Goal: Task Accomplishment & Management: Manage account settings

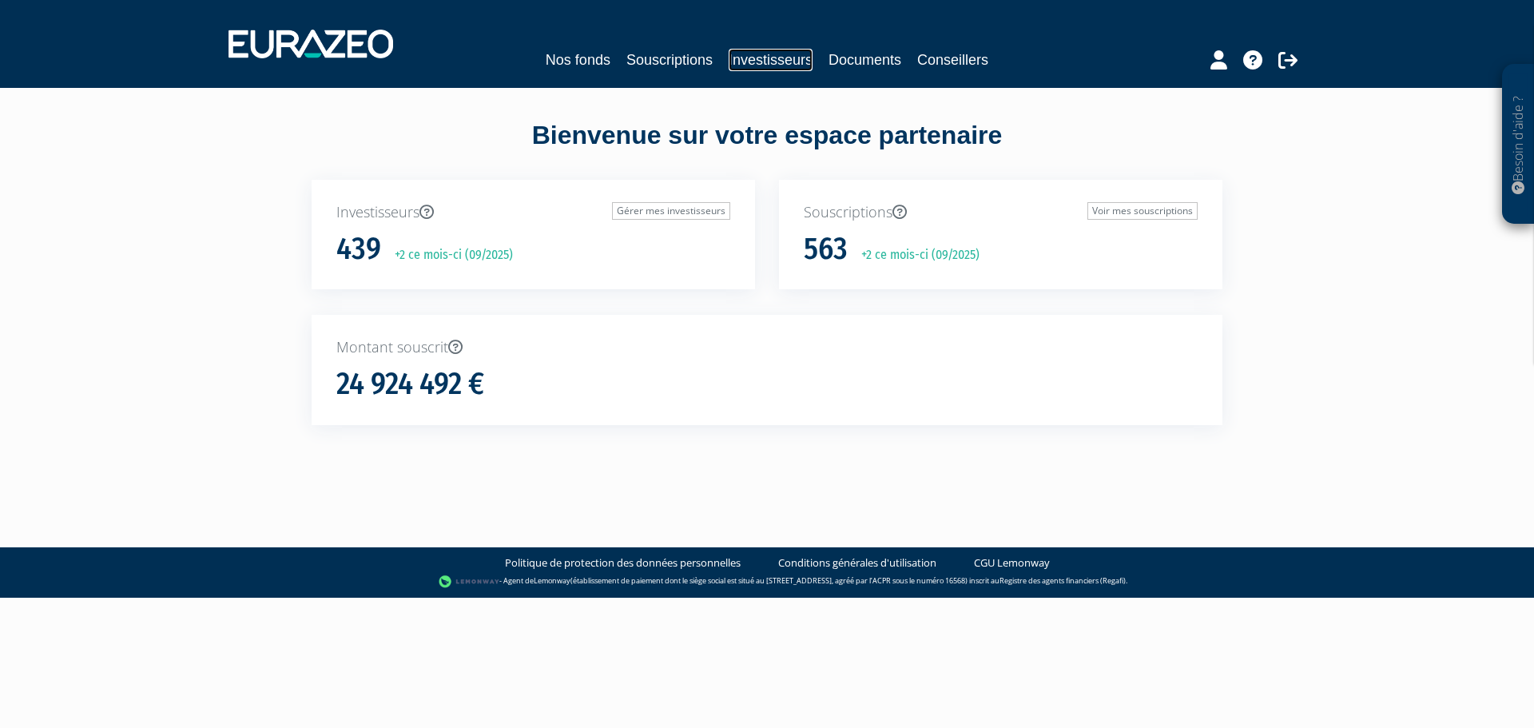
click at [769, 64] on link "Investisseurs" at bounding box center [771, 60] width 84 height 22
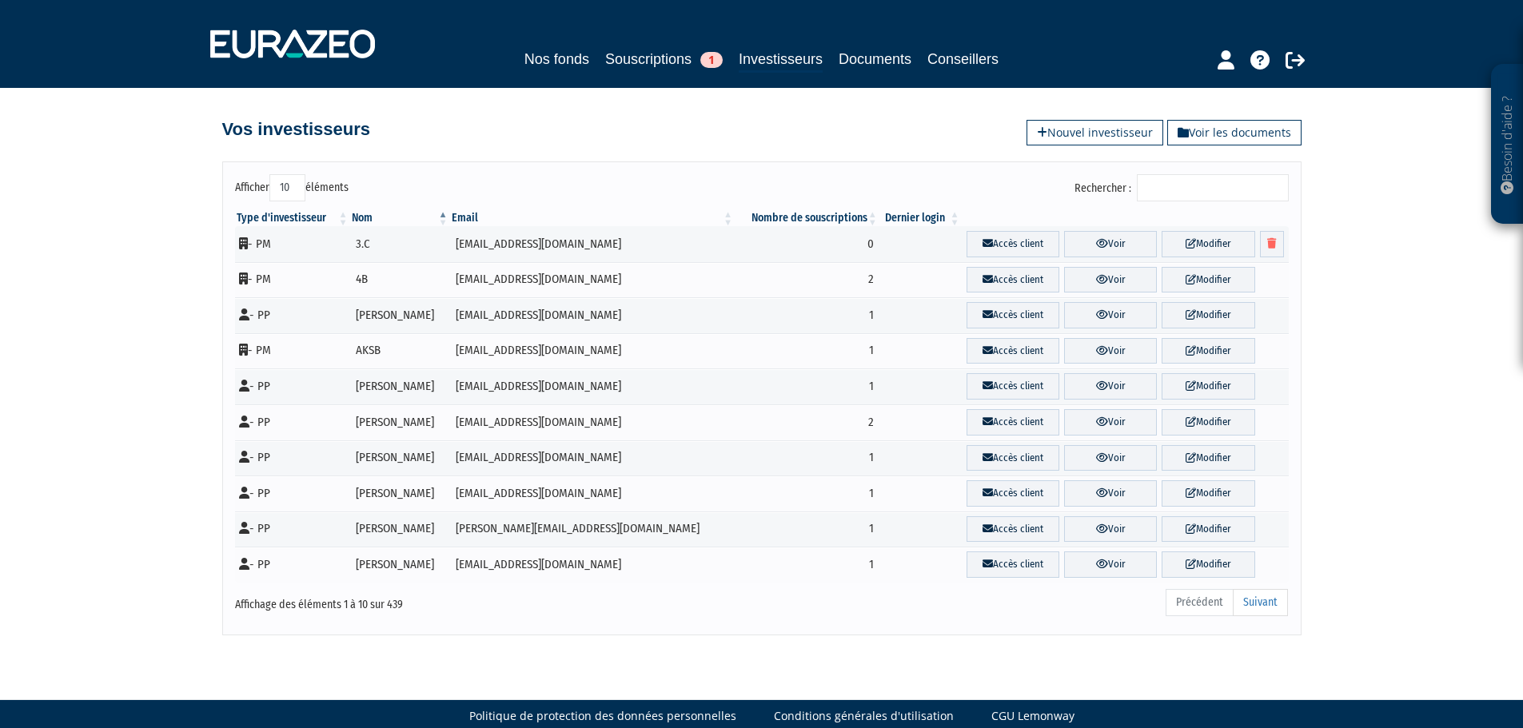
click at [1196, 201] on input "Rechercher :" at bounding box center [1212, 187] width 152 height 27
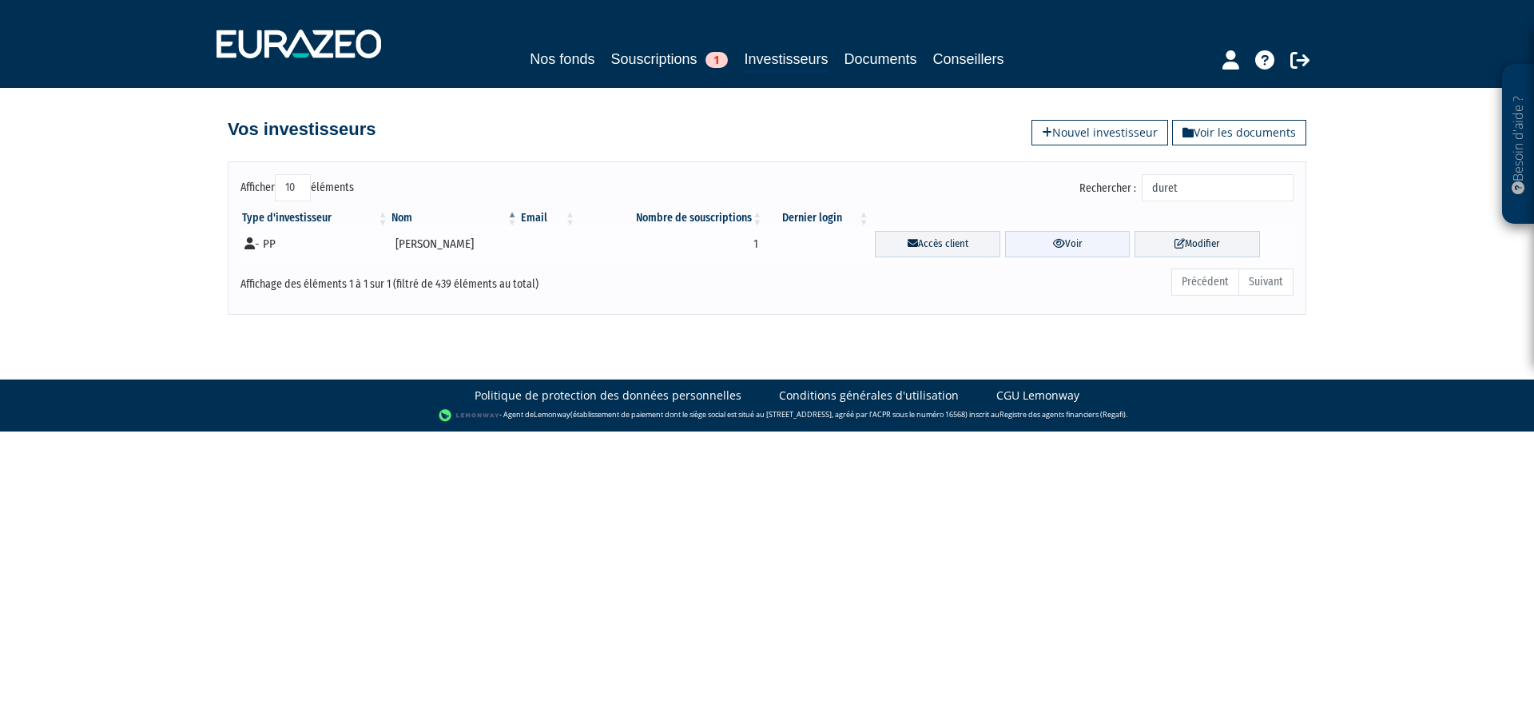
type input "duret"
click at [1089, 234] on link "Voir" at bounding box center [1067, 244] width 125 height 26
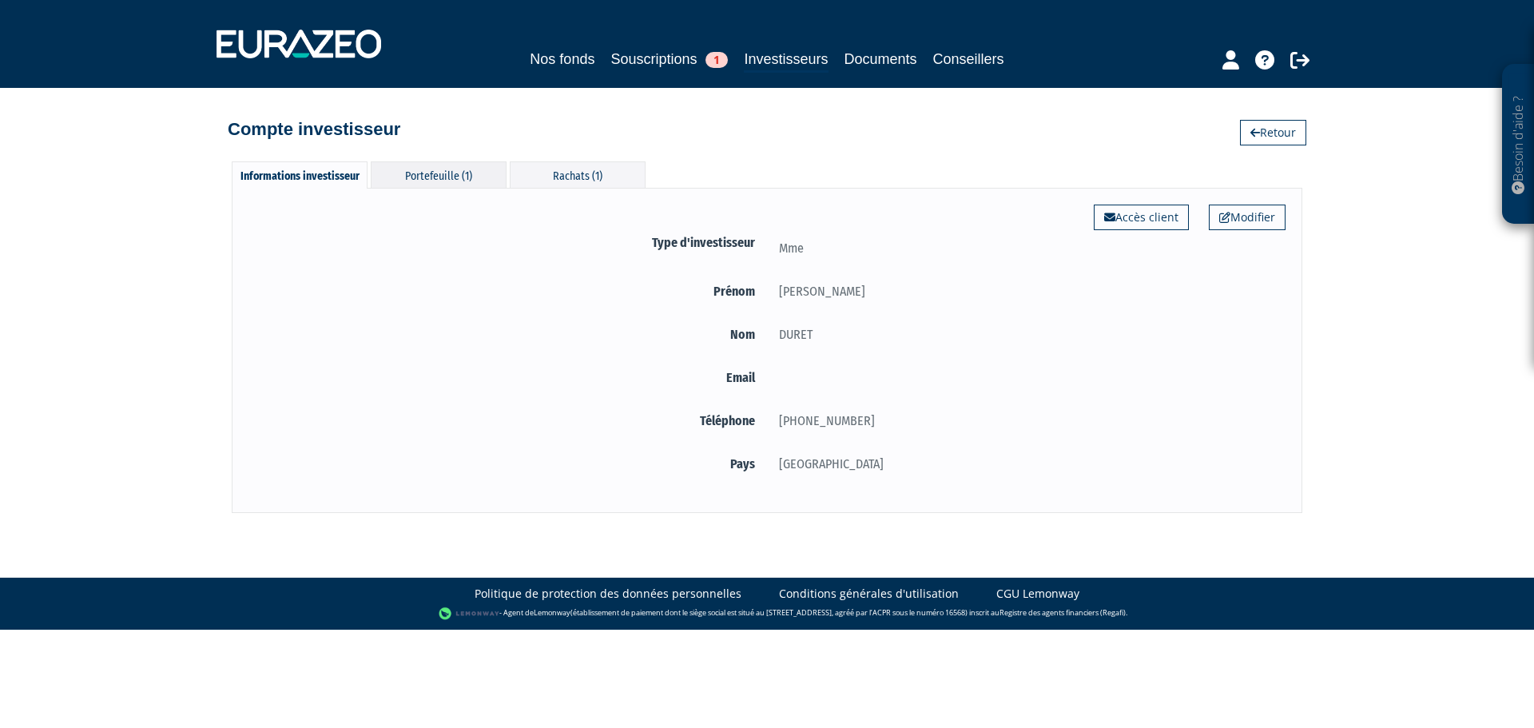
click at [444, 179] on div "Portefeuille (1)" at bounding box center [439, 174] width 136 height 26
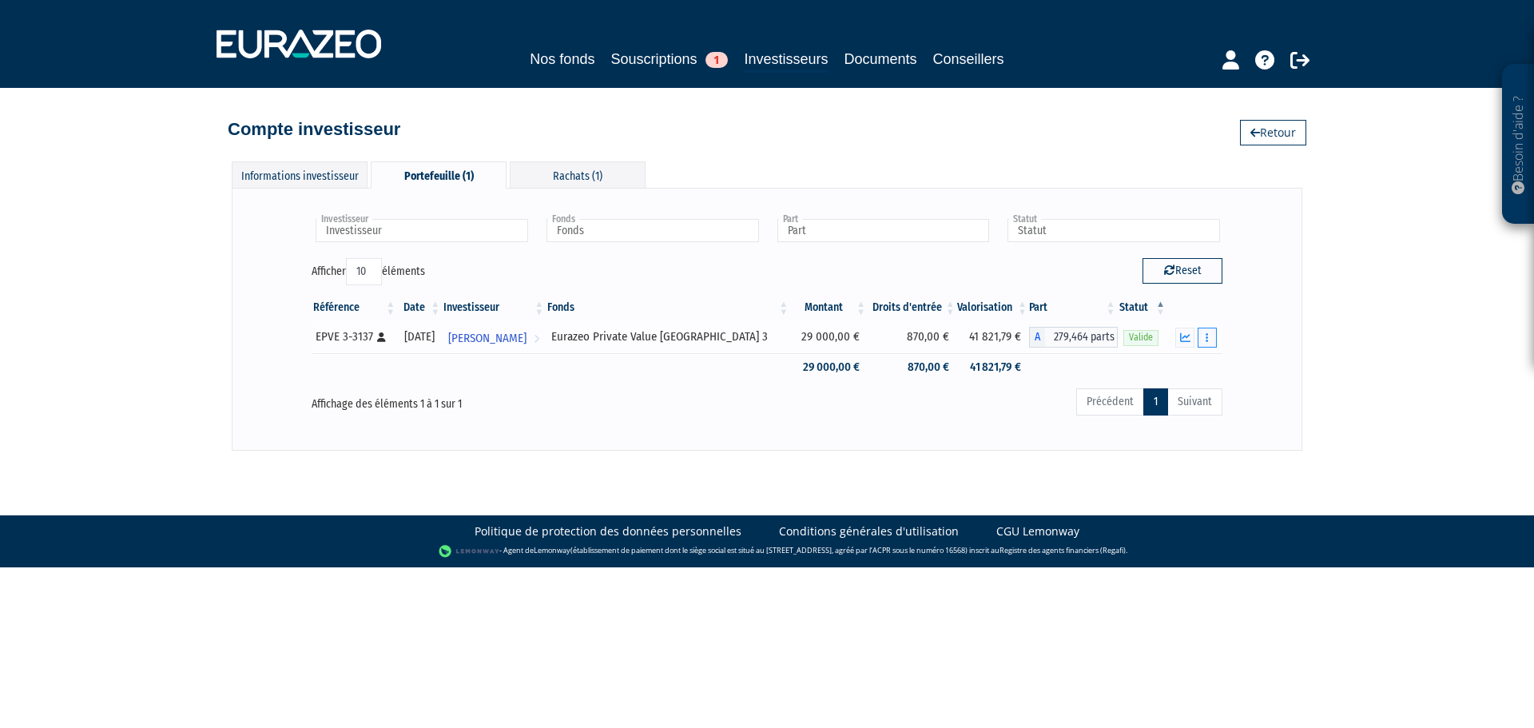
click at [1214, 336] on button "button" at bounding box center [1207, 338] width 19 height 20
click at [1173, 361] on link "Rachat libre" at bounding box center [1147, 366] width 132 height 26
click at [1208, 328] on button "button" at bounding box center [1207, 338] width 19 height 20
click at [1184, 337] on icon "button" at bounding box center [1185, 337] width 10 height 10
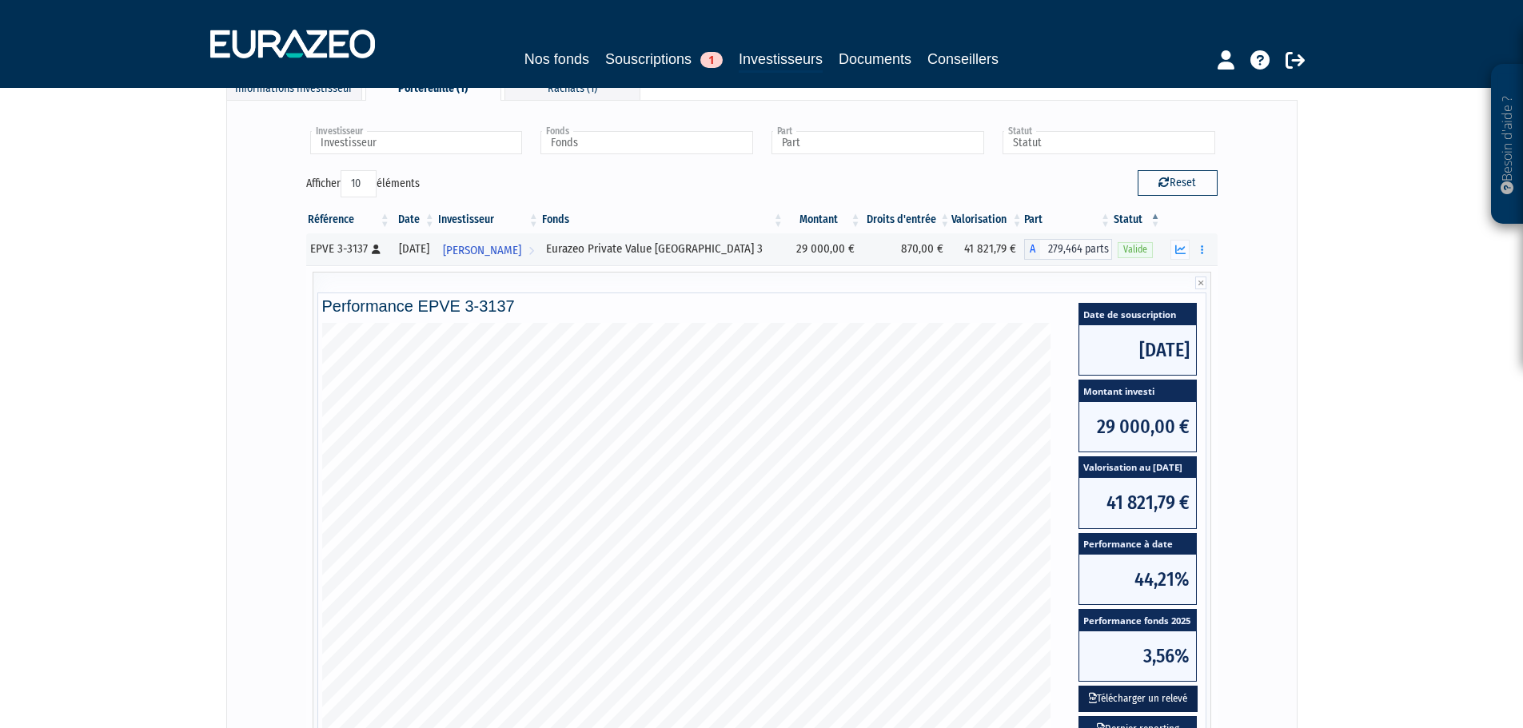
scroll to position [240, 0]
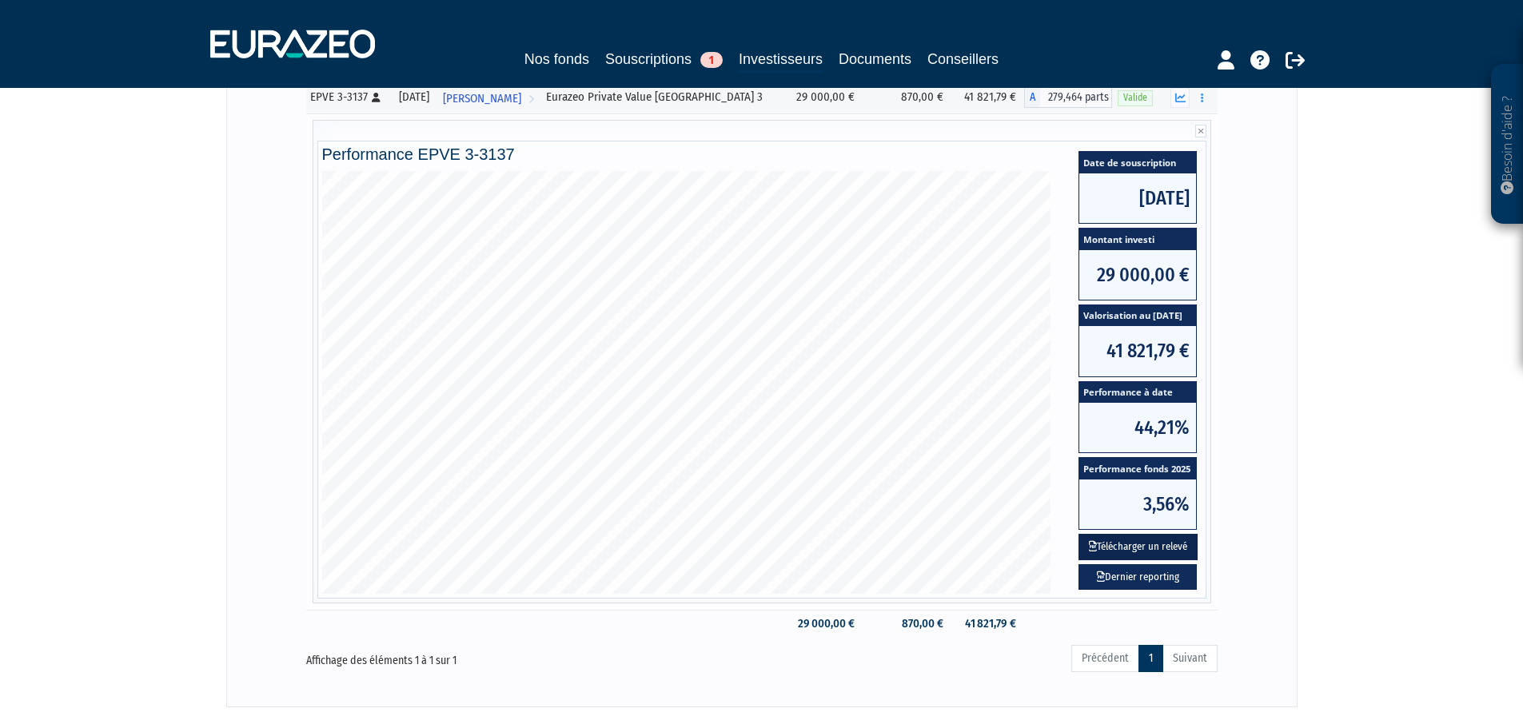
click at [1164, 548] on button "Télécharger un relevé" at bounding box center [1137, 547] width 119 height 26
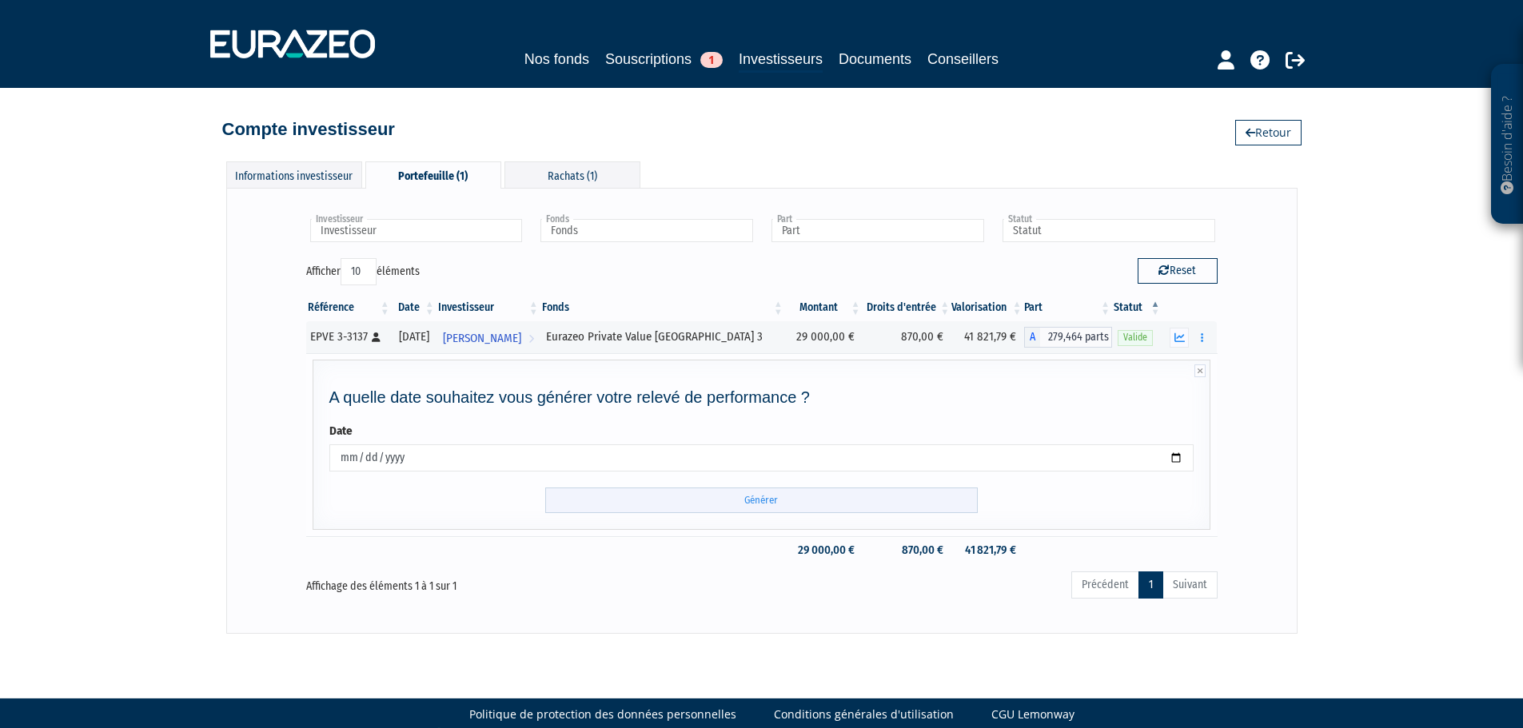
click at [769, 502] on input "Générer" at bounding box center [761, 501] width 432 height 26
